Goal: Task Accomplishment & Management: Manage account settings

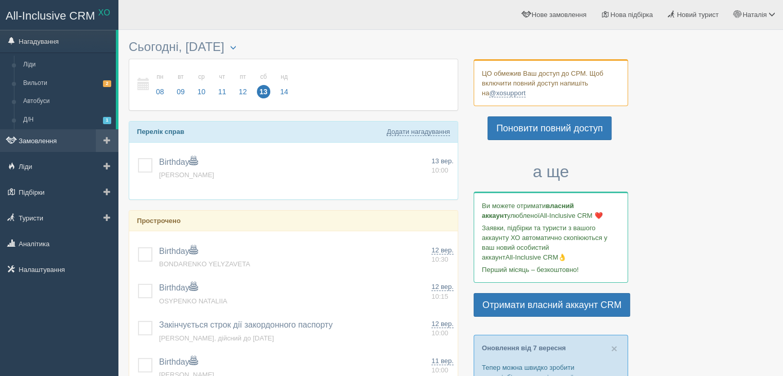
click at [39, 141] on link "Замовлення" at bounding box center [59, 140] width 118 height 23
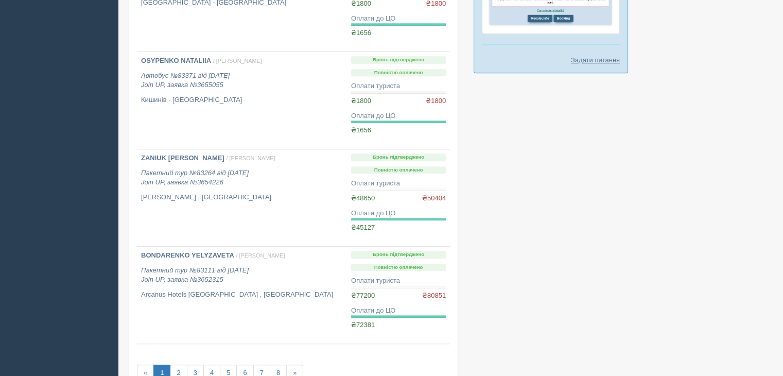
scroll to position [753, 0]
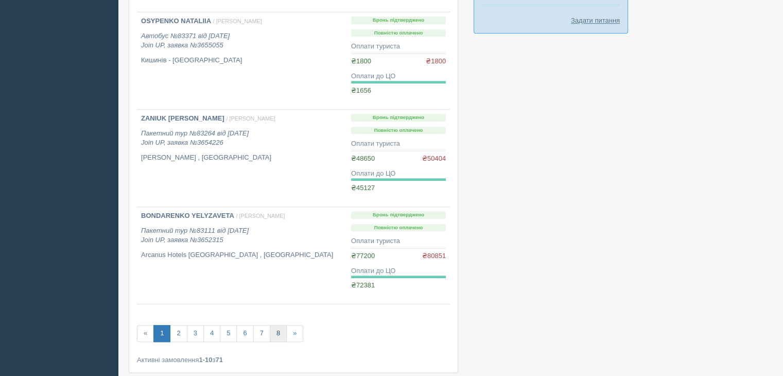
click at [280, 329] on link "8" at bounding box center [278, 333] width 17 height 17
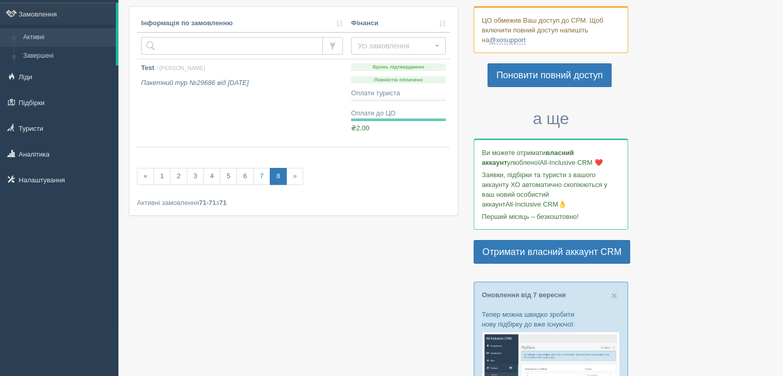
scroll to position [55, 0]
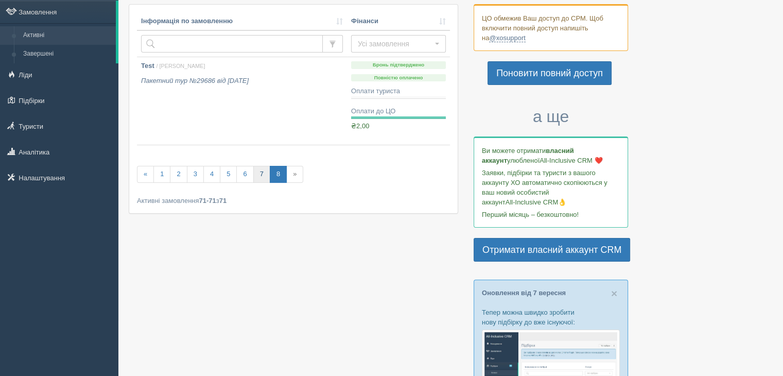
click at [257, 178] on link "7" at bounding box center [261, 174] width 17 height 17
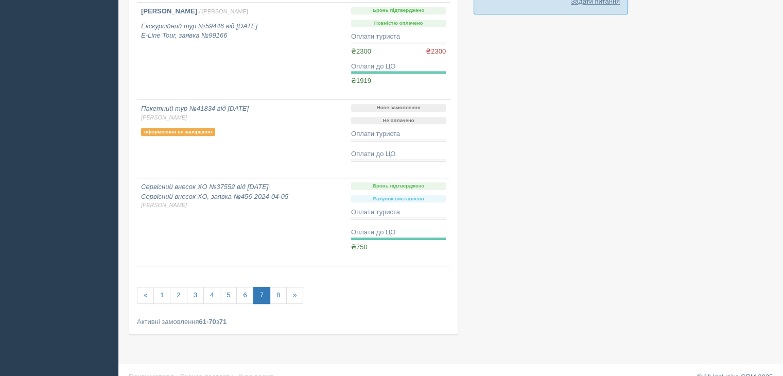
scroll to position [787, 0]
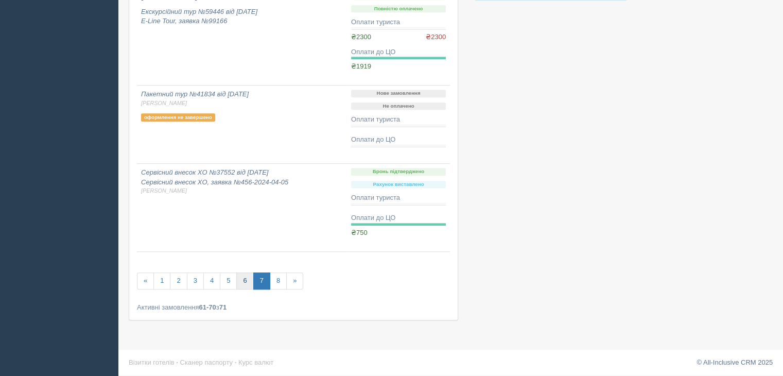
click at [245, 279] on link "6" at bounding box center [244, 280] width 17 height 17
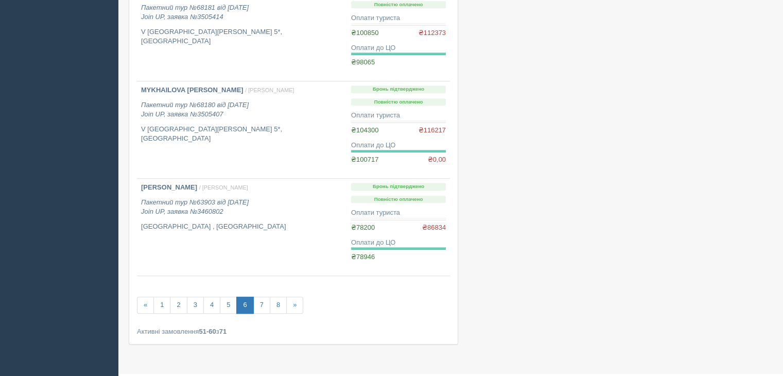
scroll to position [834, 0]
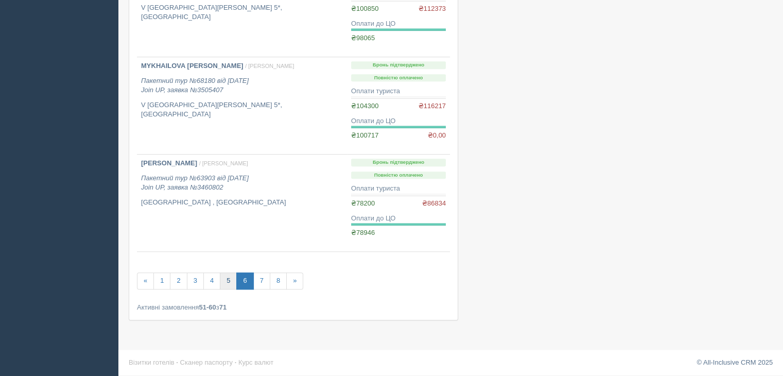
click at [228, 279] on link "5" at bounding box center [228, 280] width 17 height 17
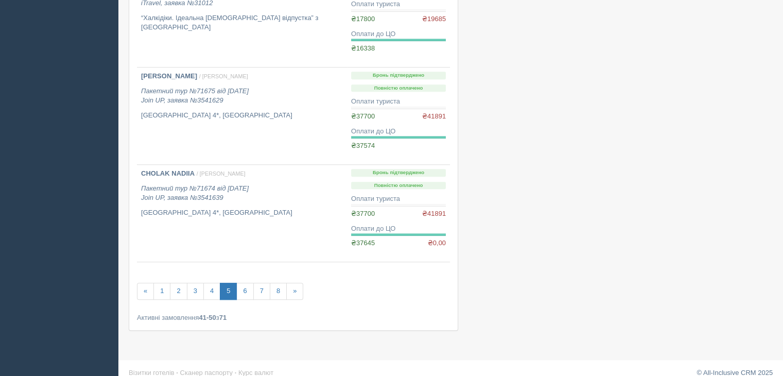
scroll to position [834, 0]
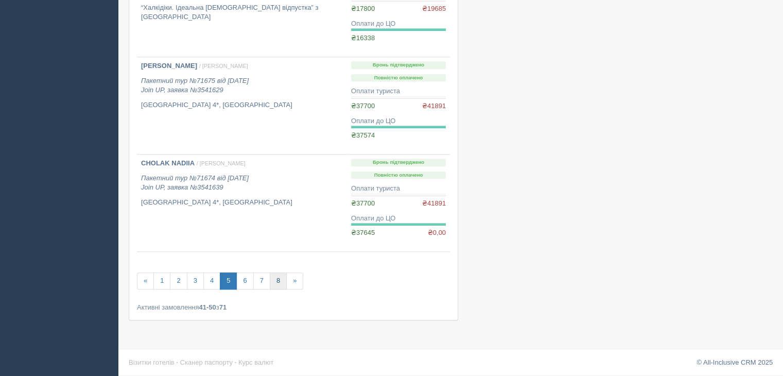
click at [273, 283] on link "8" at bounding box center [278, 280] width 17 height 17
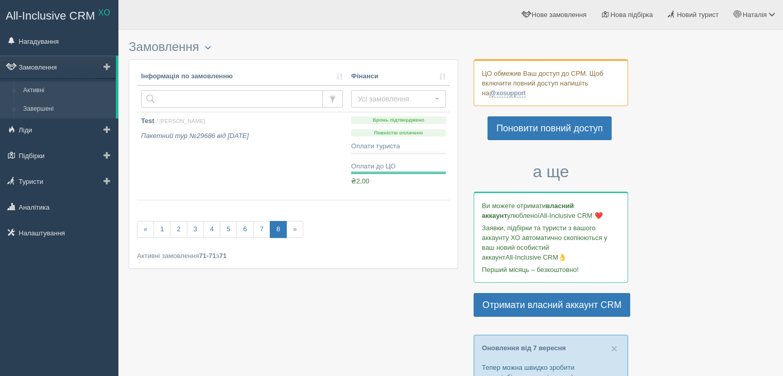
click at [55, 107] on link "Завершені" at bounding box center [67, 109] width 97 height 19
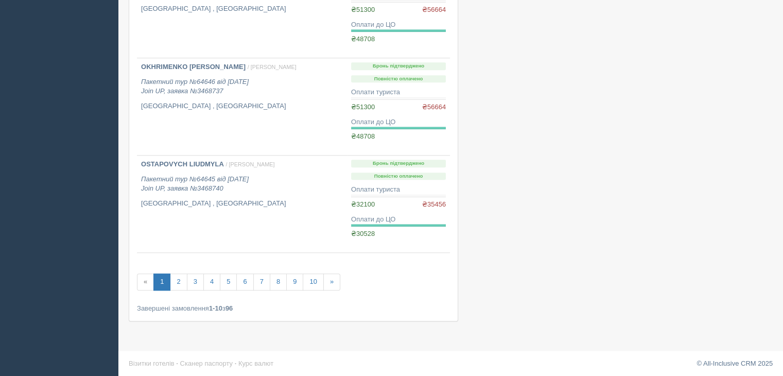
scroll to position [834, 0]
click at [209, 281] on link "4" at bounding box center [211, 280] width 17 height 17
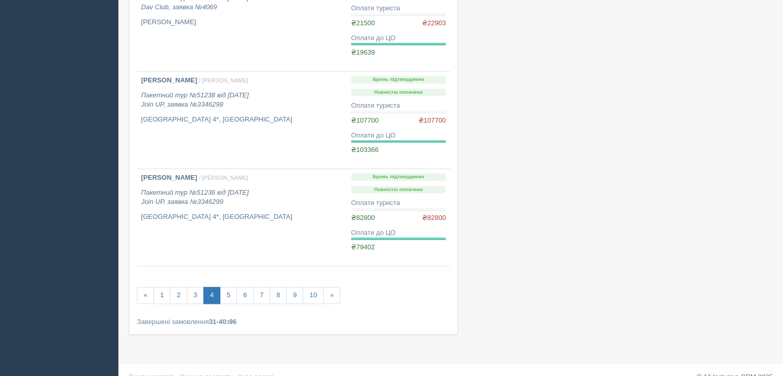
scroll to position [814, 0]
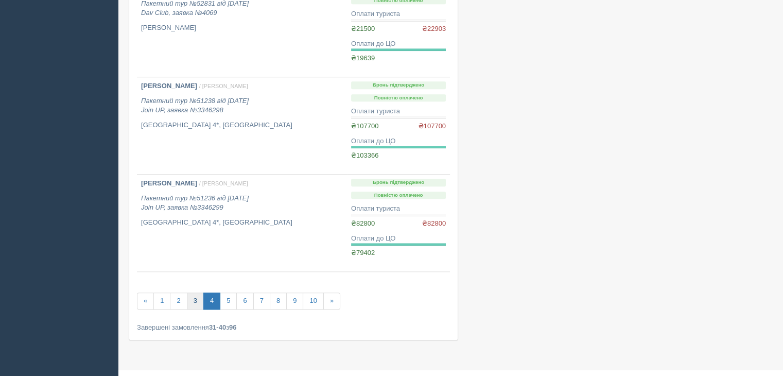
click at [197, 301] on link "3" at bounding box center [195, 300] width 17 height 17
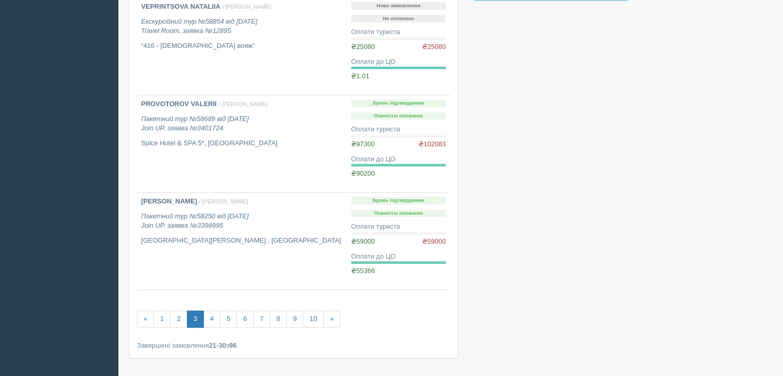
scroll to position [781, 0]
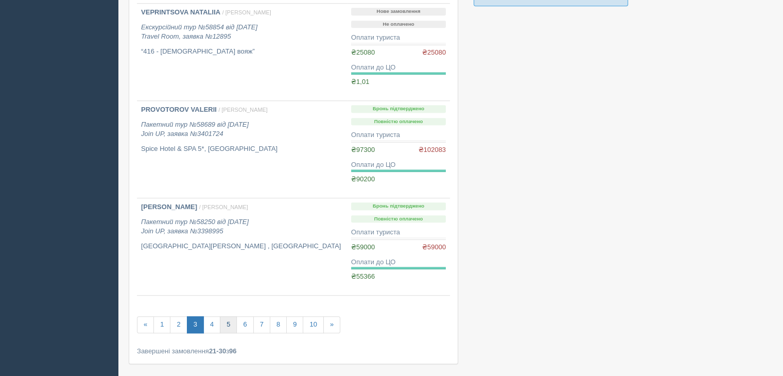
click at [229, 324] on link "5" at bounding box center [228, 324] width 17 height 17
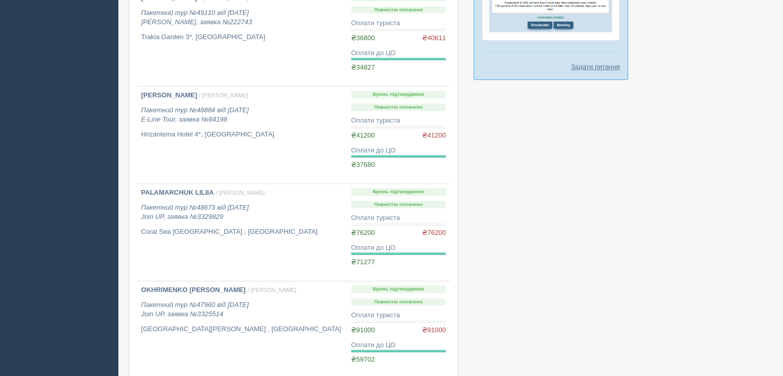
scroll to position [834, 0]
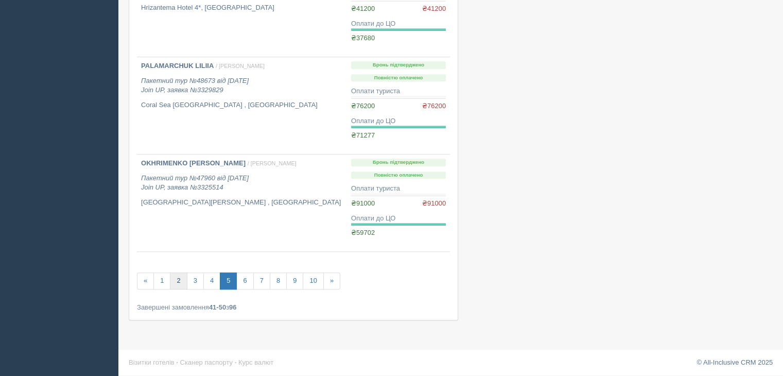
click at [179, 274] on link "2" at bounding box center [178, 280] width 17 height 17
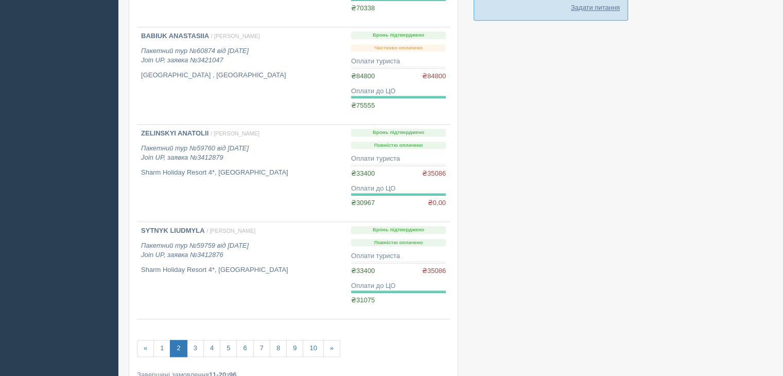
scroll to position [795, 0]
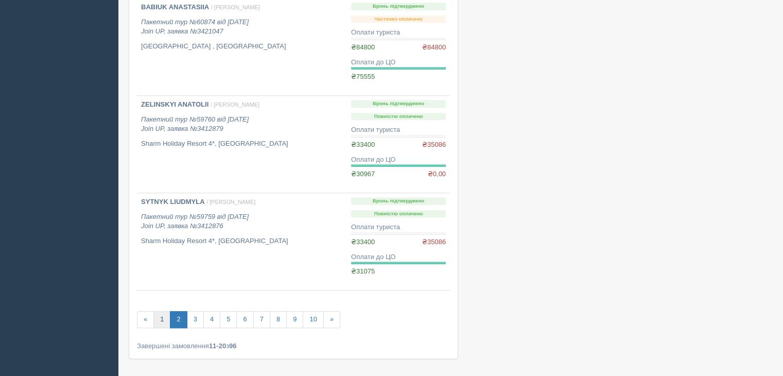
click at [164, 319] on link "1" at bounding box center [161, 319] width 17 height 17
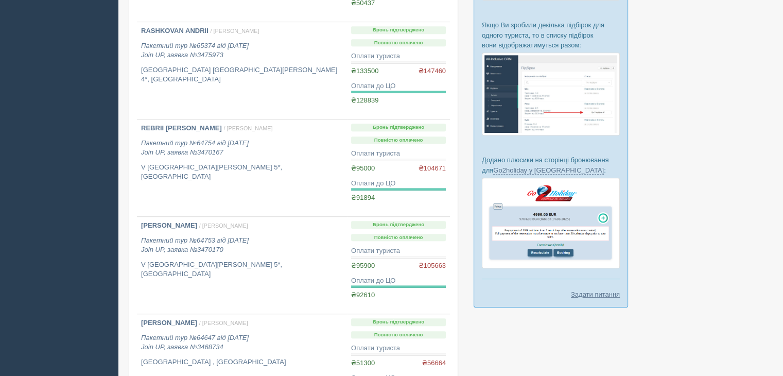
scroll to position [510, 0]
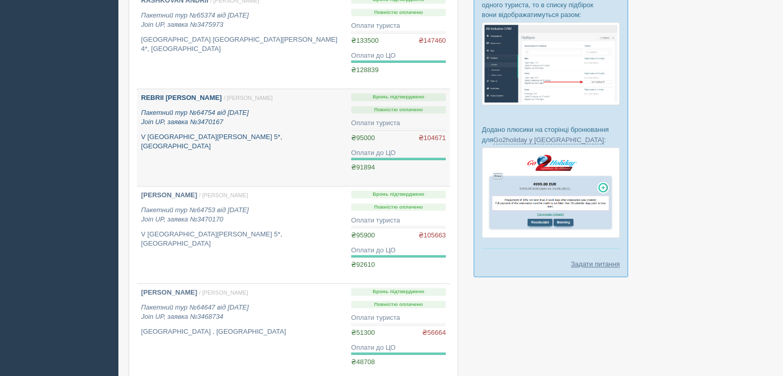
click at [204, 122] on icon "Пакетний тур №64754 від 07.12.2024 Join UP, заявка №3470167" at bounding box center [195, 118] width 108 height 18
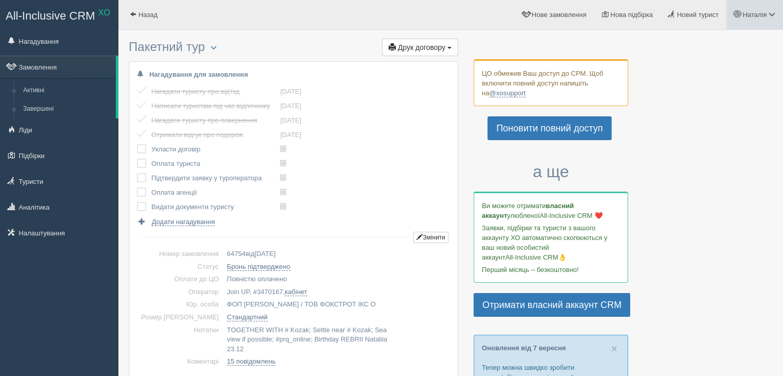
click at [760, 22] on link "Наталія" at bounding box center [755, 14] width 57 height 29
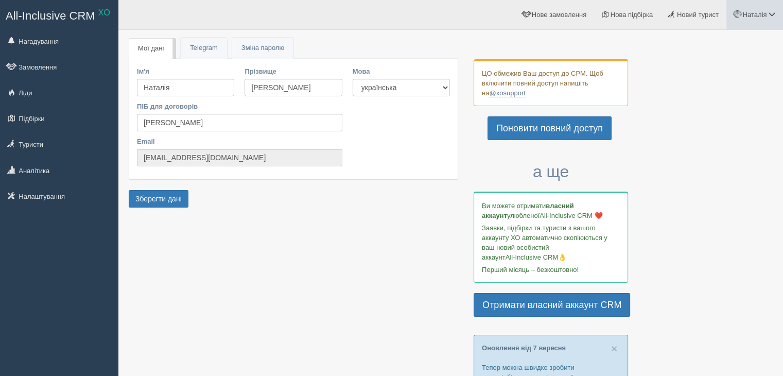
click at [764, 11] on span "Наталія" at bounding box center [755, 15] width 24 height 8
click at [693, 132] on link "Вихід" at bounding box center [726, 134] width 112 height 22
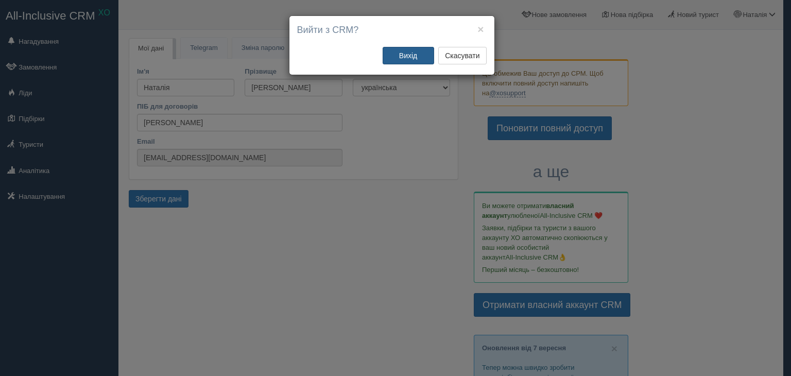
click at [421, 54] on button "Вихід" at bounding box center [408, 56] width 51 height 18
